Goal: Transaction & Acquisition: Obtain resource

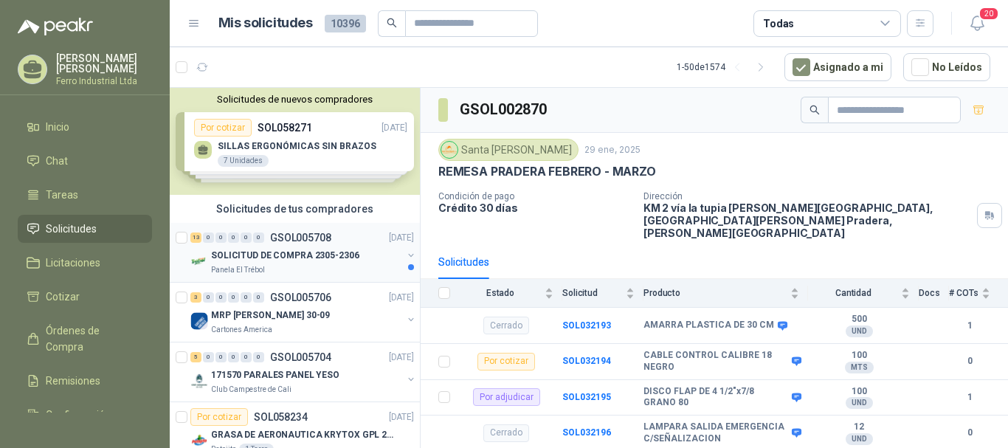
click at [328, 255] on p "SOLICITUD DE COMPRA 2305-2306" at bounding box center [285, 256] width 148 height 14
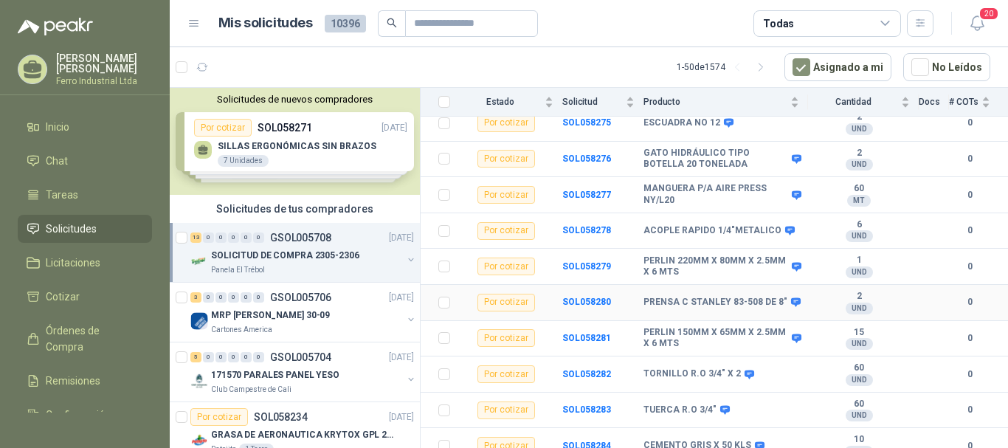
scroll to position [298, 0]
click at [74, 258] on span "Licitaciones" at bounding box center [73, 263] width 55 height 16
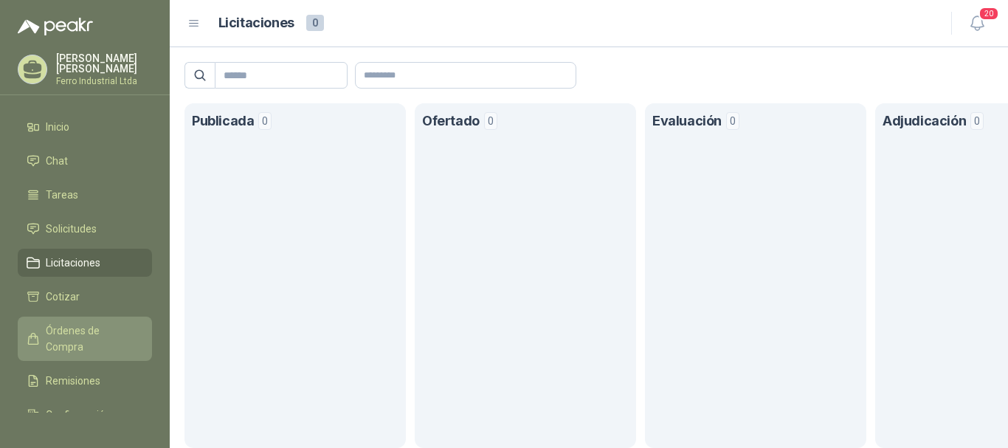
click at [86, 337] on span "Órdenes de Compra" at bounding box center [92, 338] width 92 height 32
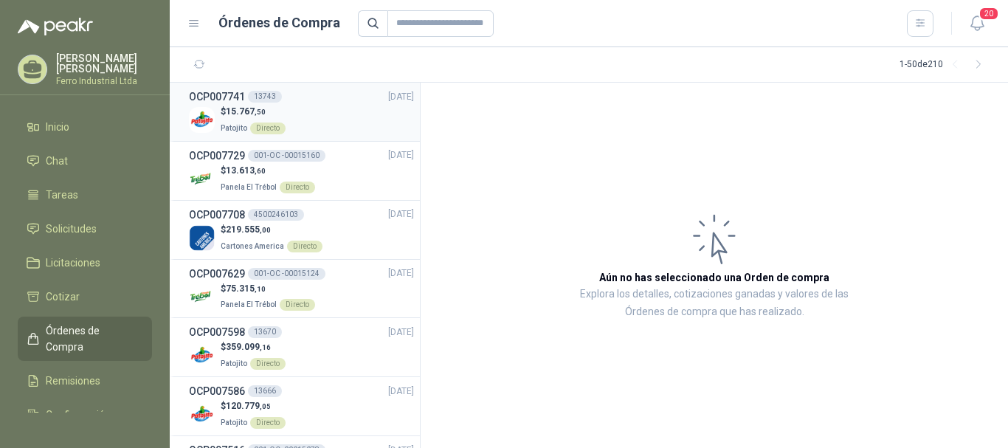
click at [350, 109] on div "$ 15.767 ,50 Patojito Directo" at bounding box center [301, 120] width 225 height 30
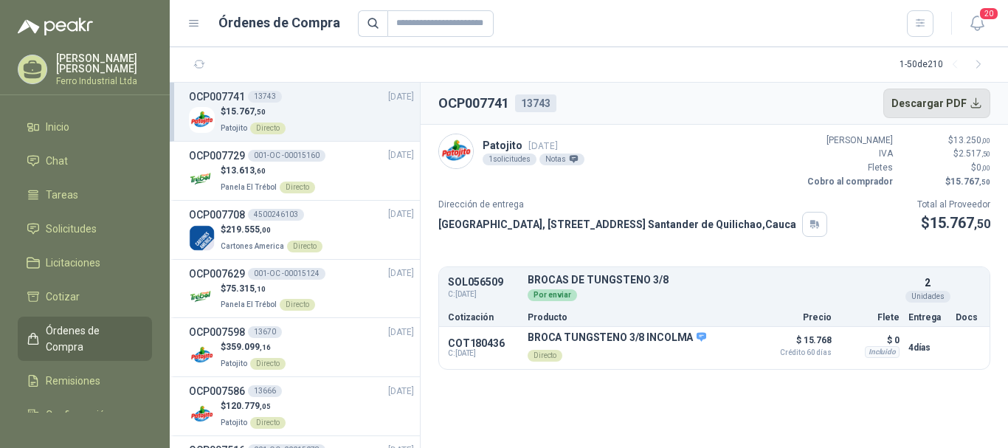
click at [930, 102] on button "Descargar PDF" at bounding box center [937, 104] width 108 height 30
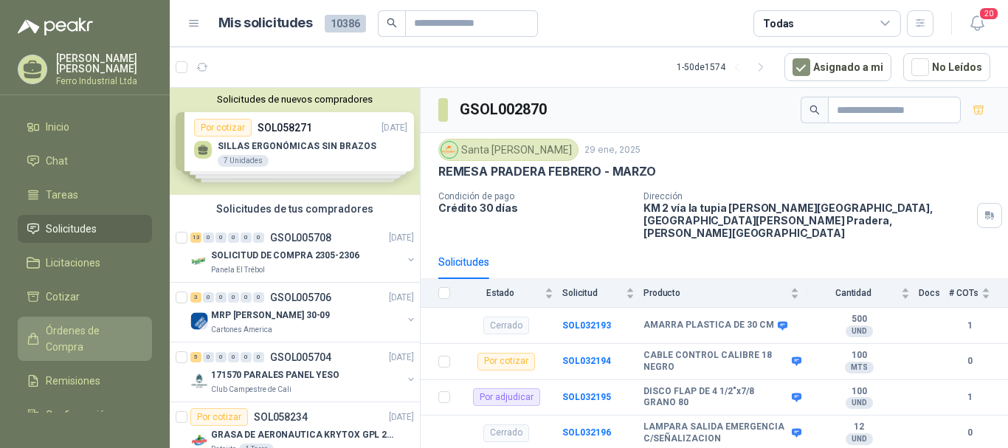
click at [83, 328] on span "Órdenes de Compra" at bounding box center [92, 338] width 92 height 32
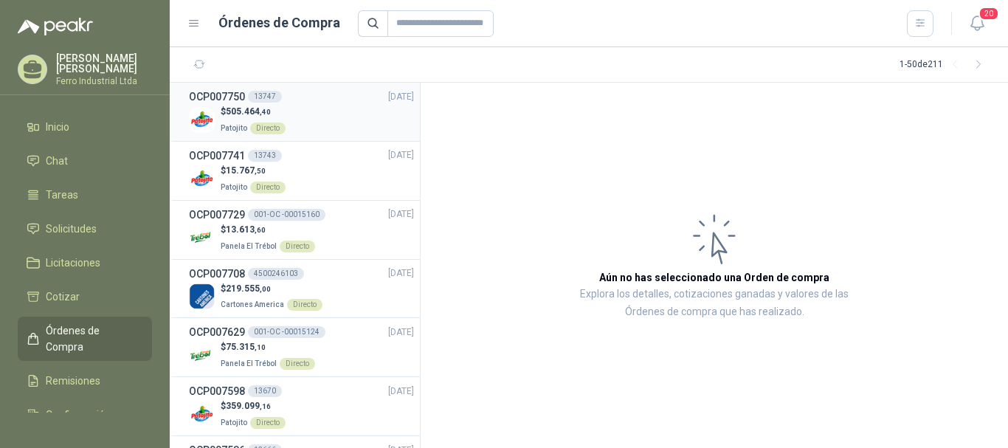
click at [329, 121] on div "$ 505.464 ,40 Patojito Directo" at bounding box center [301, 120] width 225 height 30
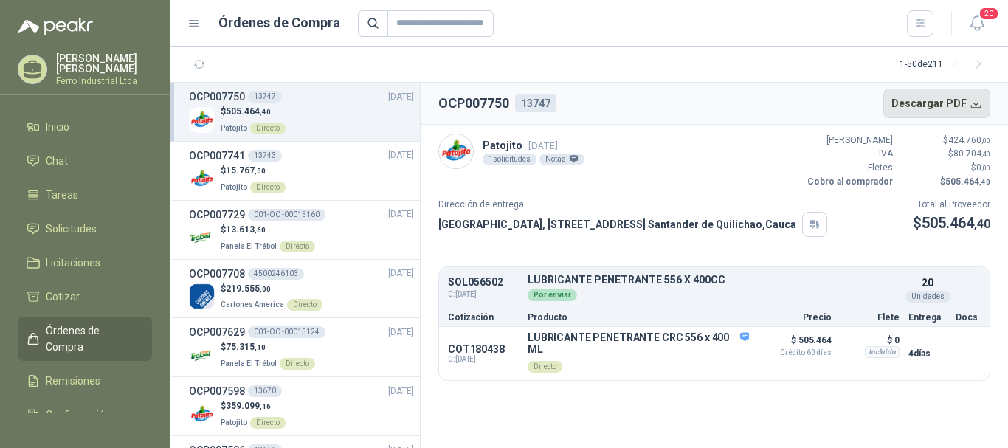
click at [957, 99] on button "Descargar PDF" at bounding box center [937, 104] width 108 height 30
